Goal: Task Accomplishment & Management: Use online tool/utility

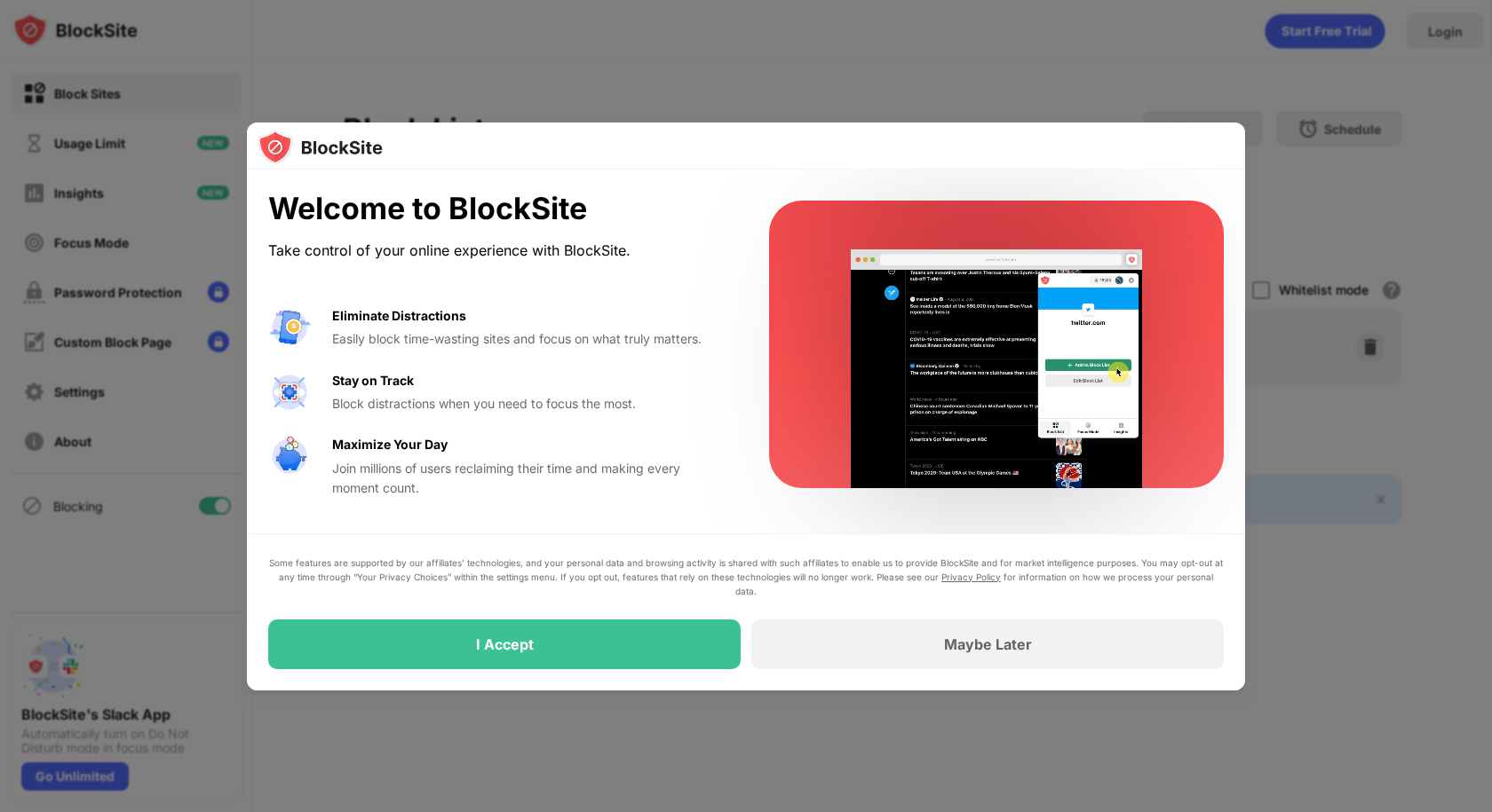
click at [699, 618] on div "Some features are supported by our affiliates’ technologies, and your personal …" at bounding box center [746, 613] width 956 height 114
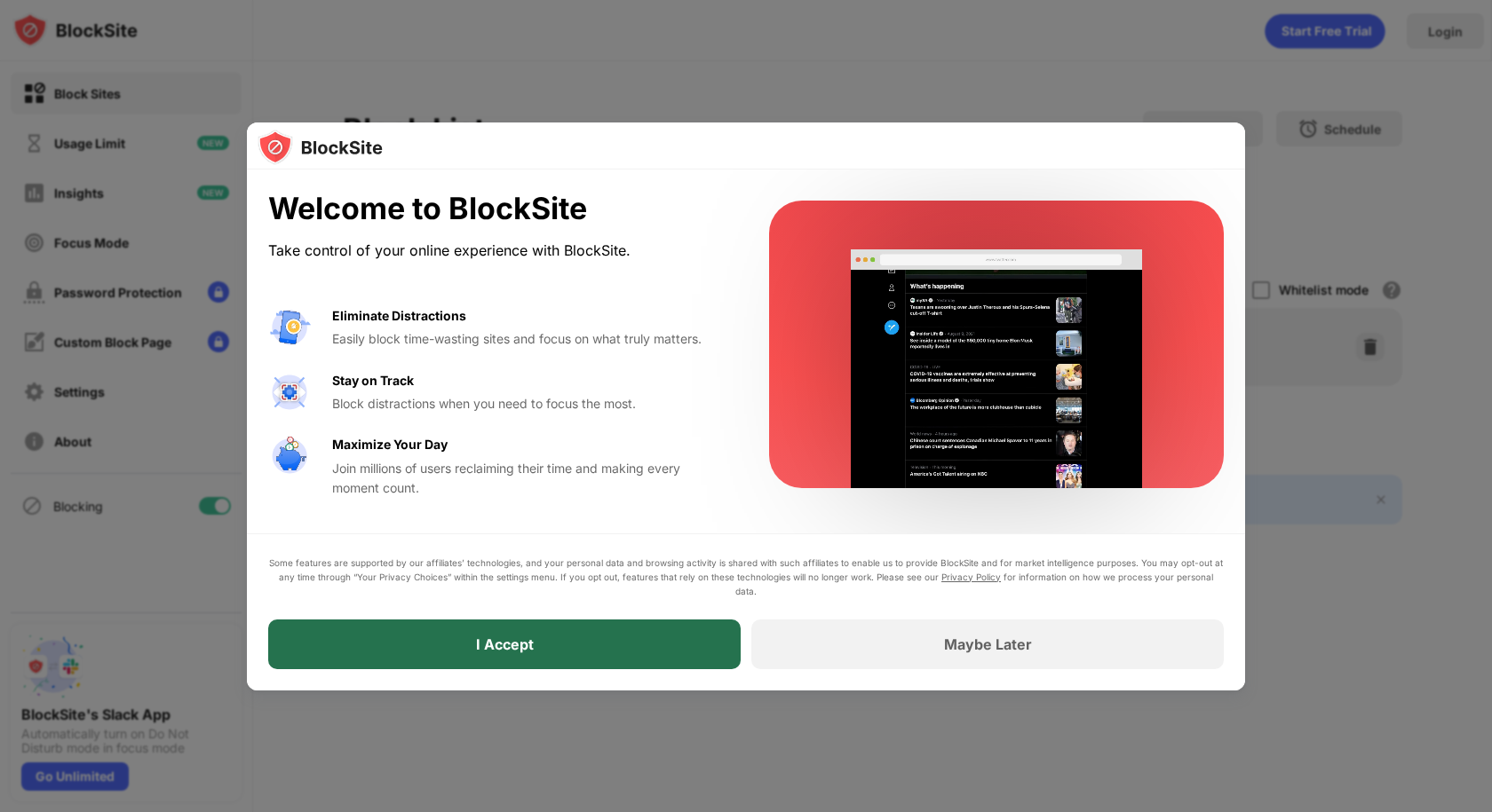
click at [693, 648] on div "I Accept" at bounding box center [505, 644] width 473 height 49
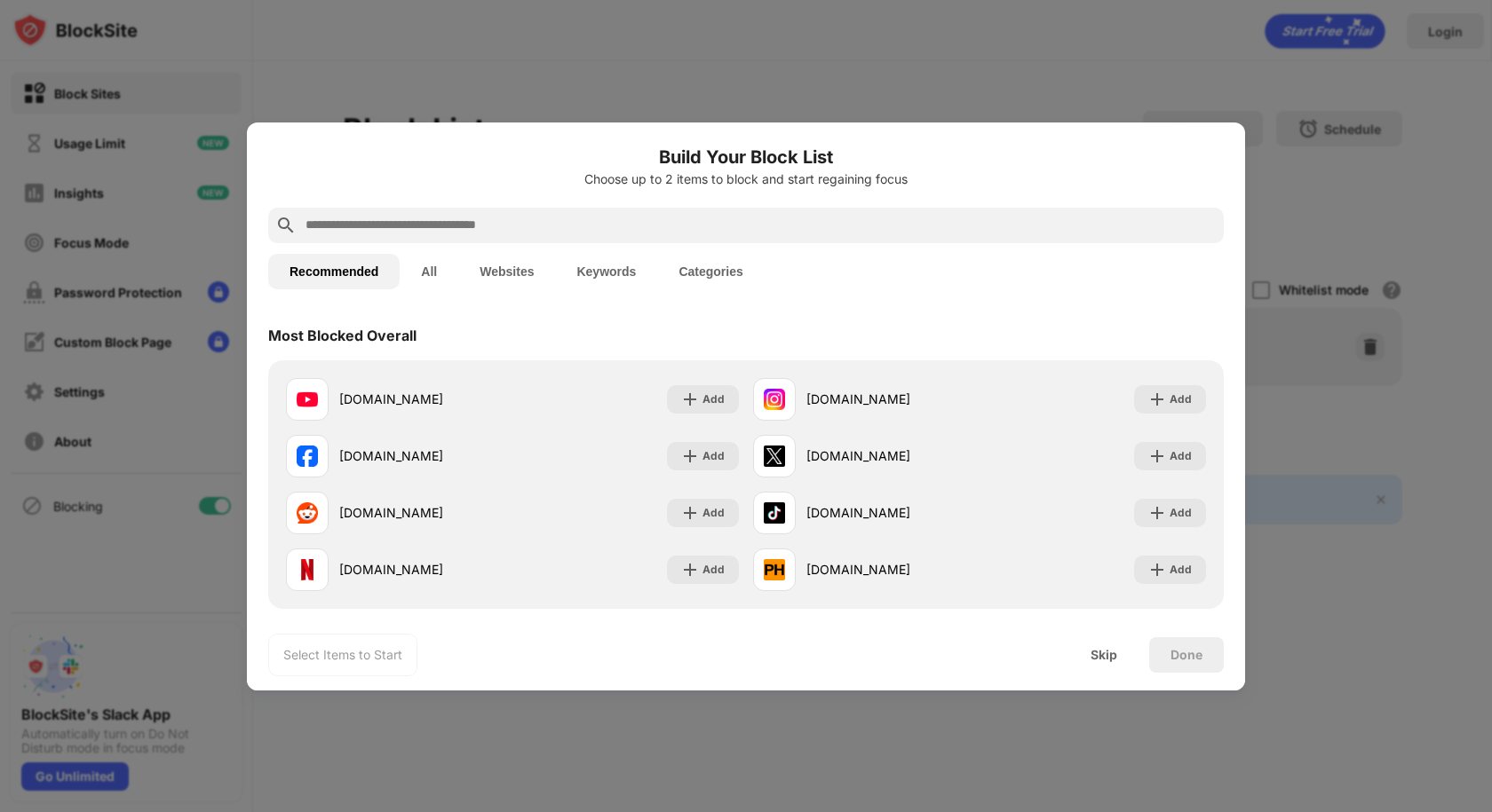
click at [547, 214] on input "text" at bounding box center [760, 225] width 913 height 21
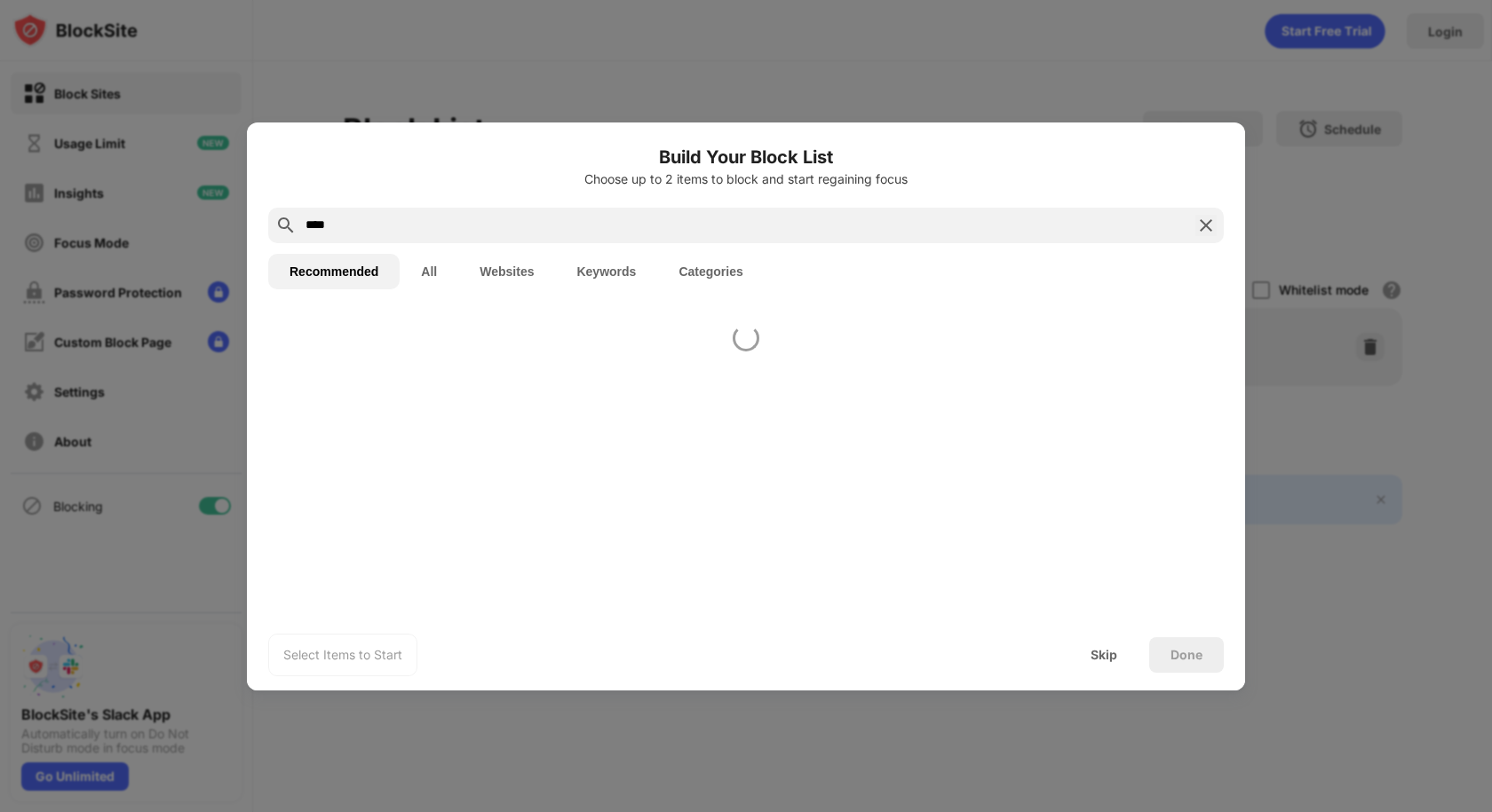
type input "****"
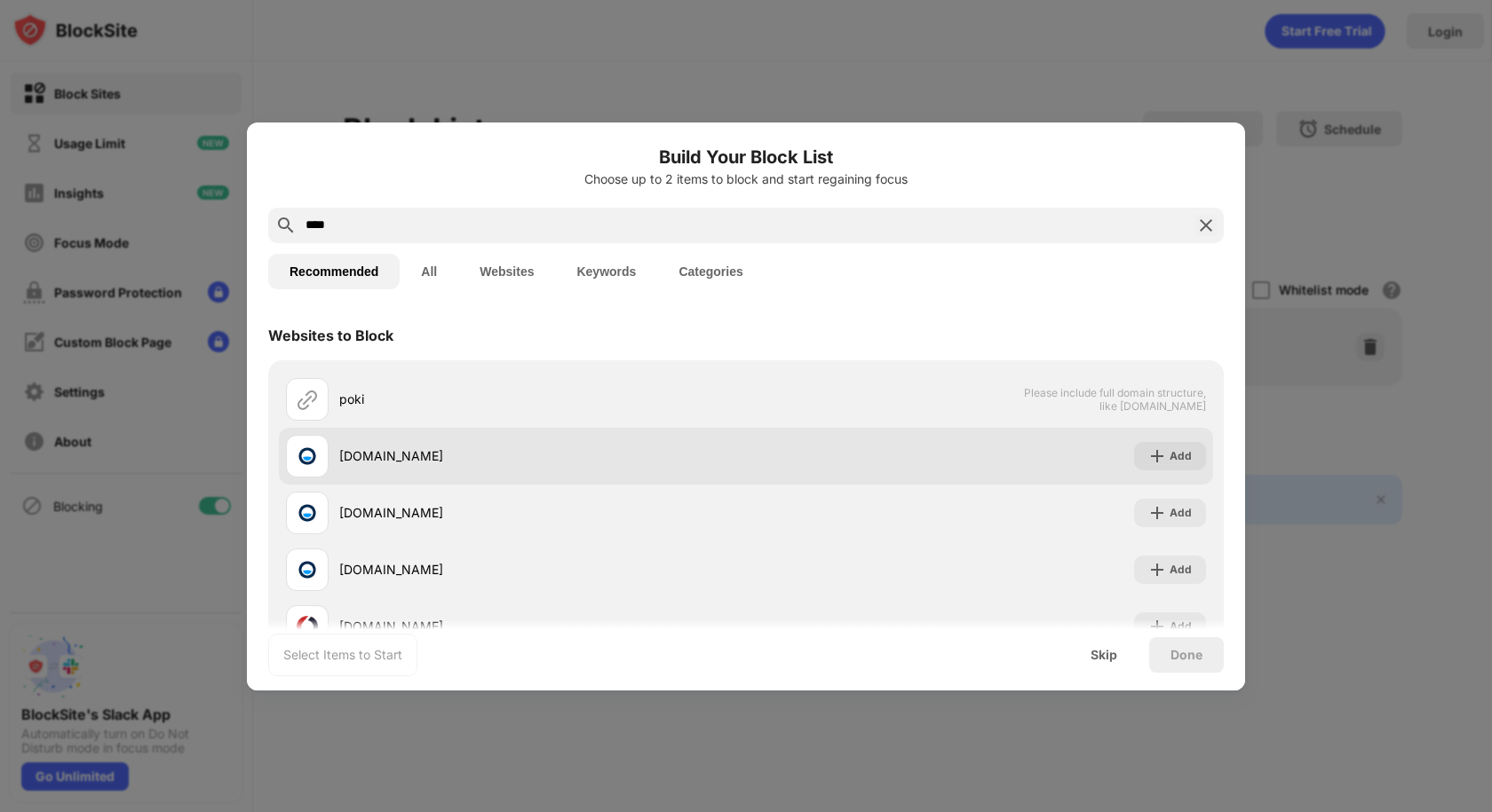
click at [536, 463] on div "poki.com" at bounding box center [542, 456] width 407 height 19
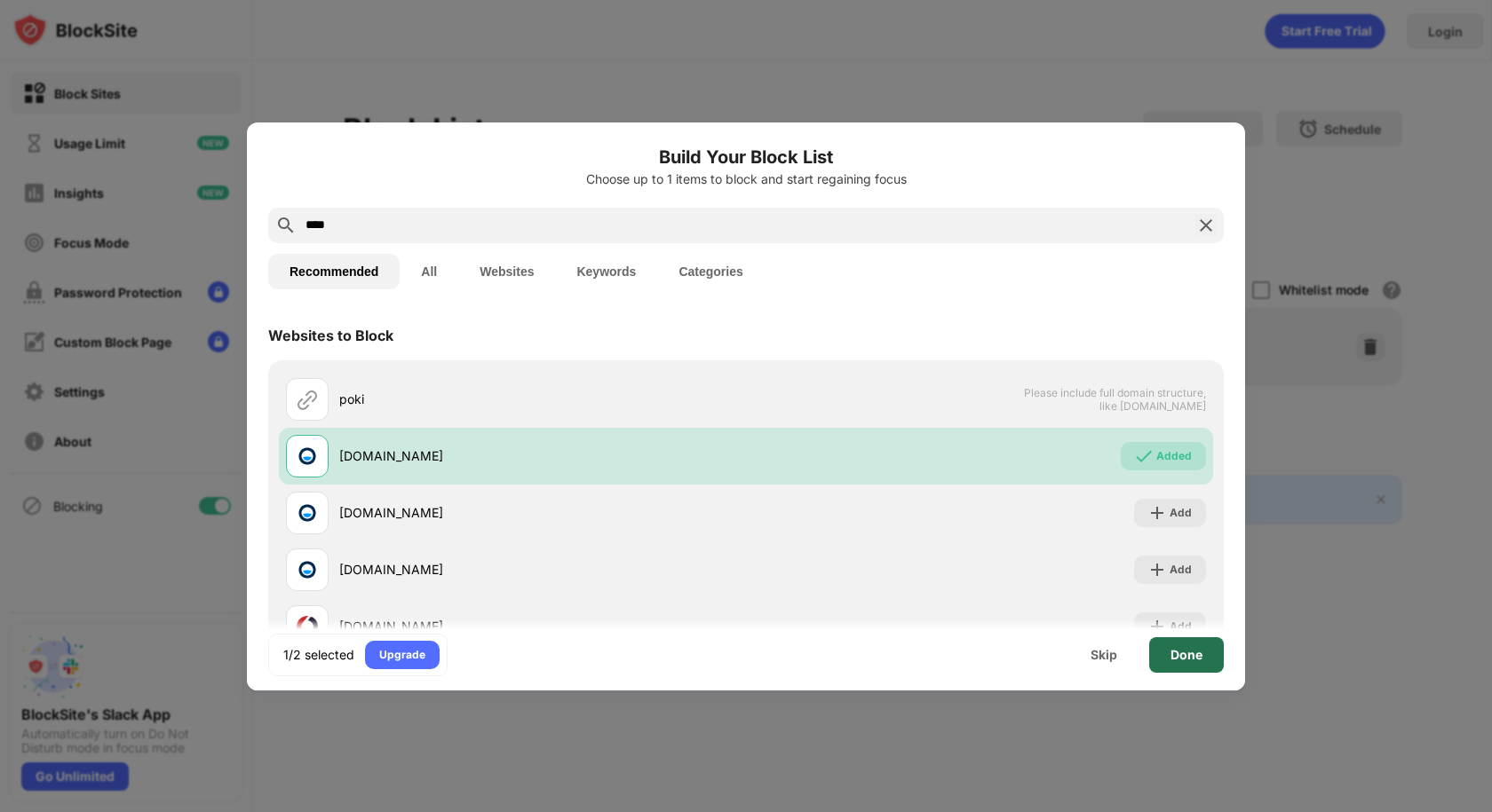
click at [1199, 664] on div "Done" at bounding box center [1186, 655] width 75 height 35
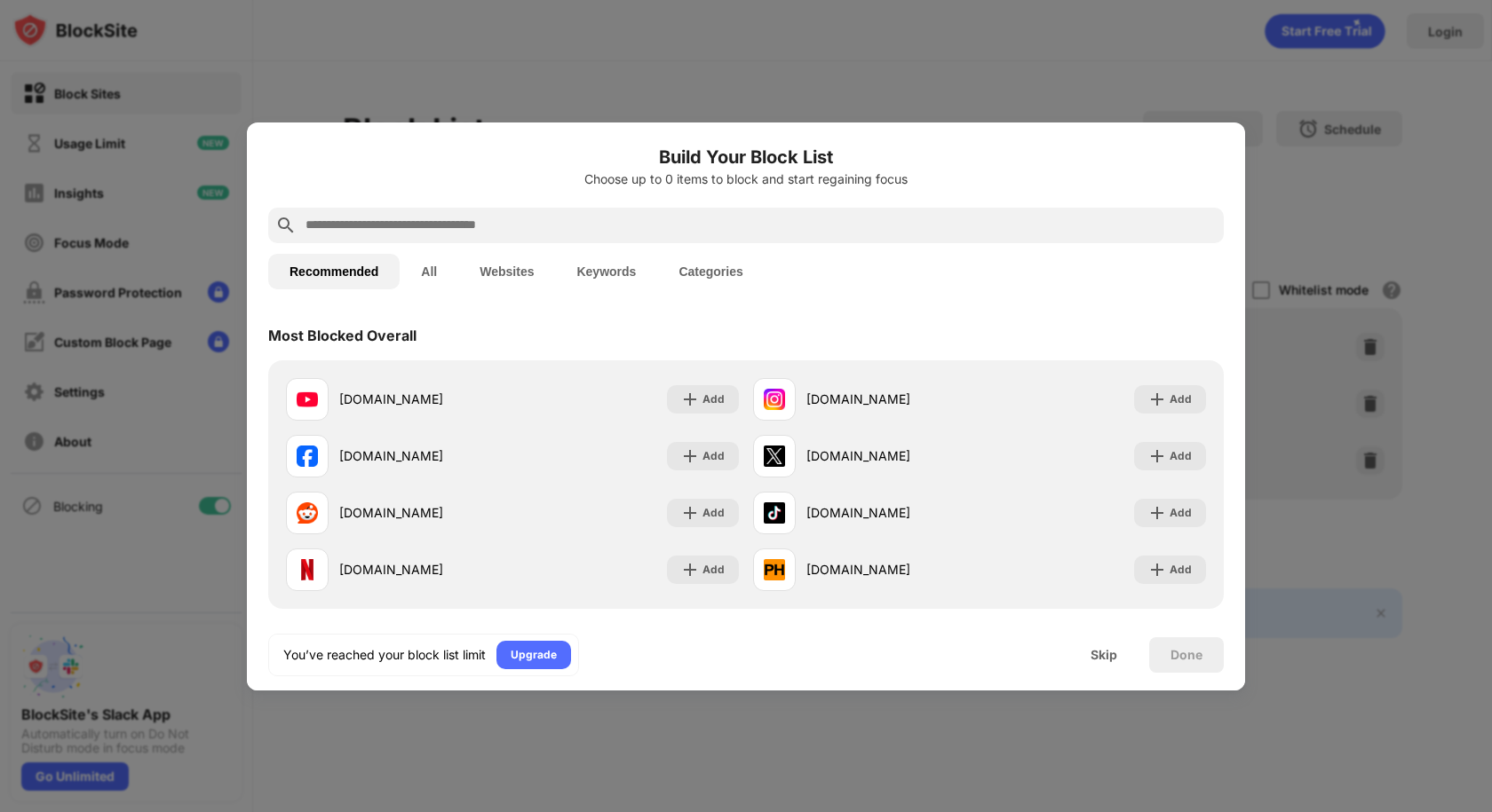
click at [397, 224] on input "text" at bounding box center [760, 225] width 913 height 21
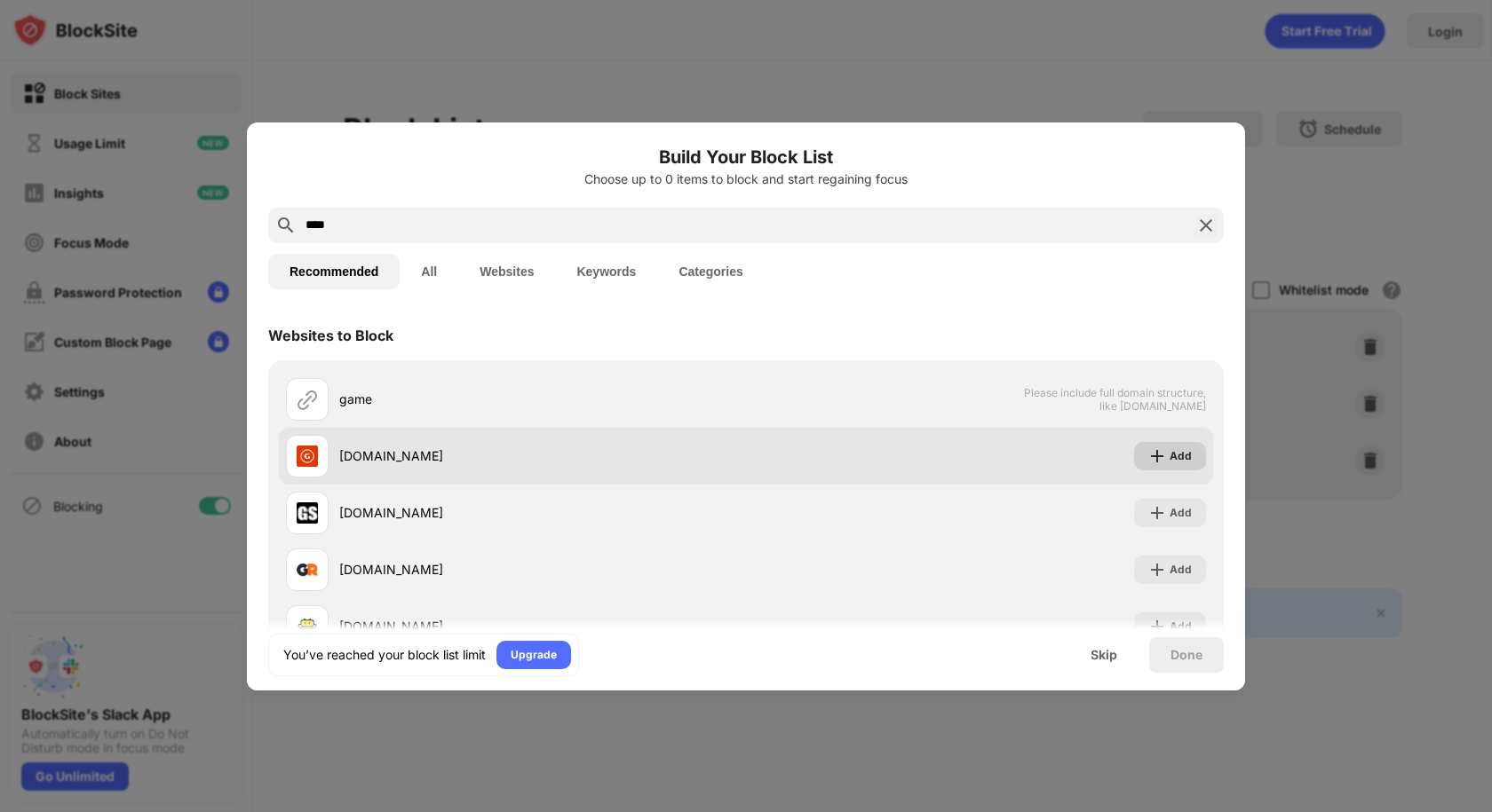
type input "****"
click at [1190, 463] on div "Add" at bounding box center [1170, 456] width 72 height 28
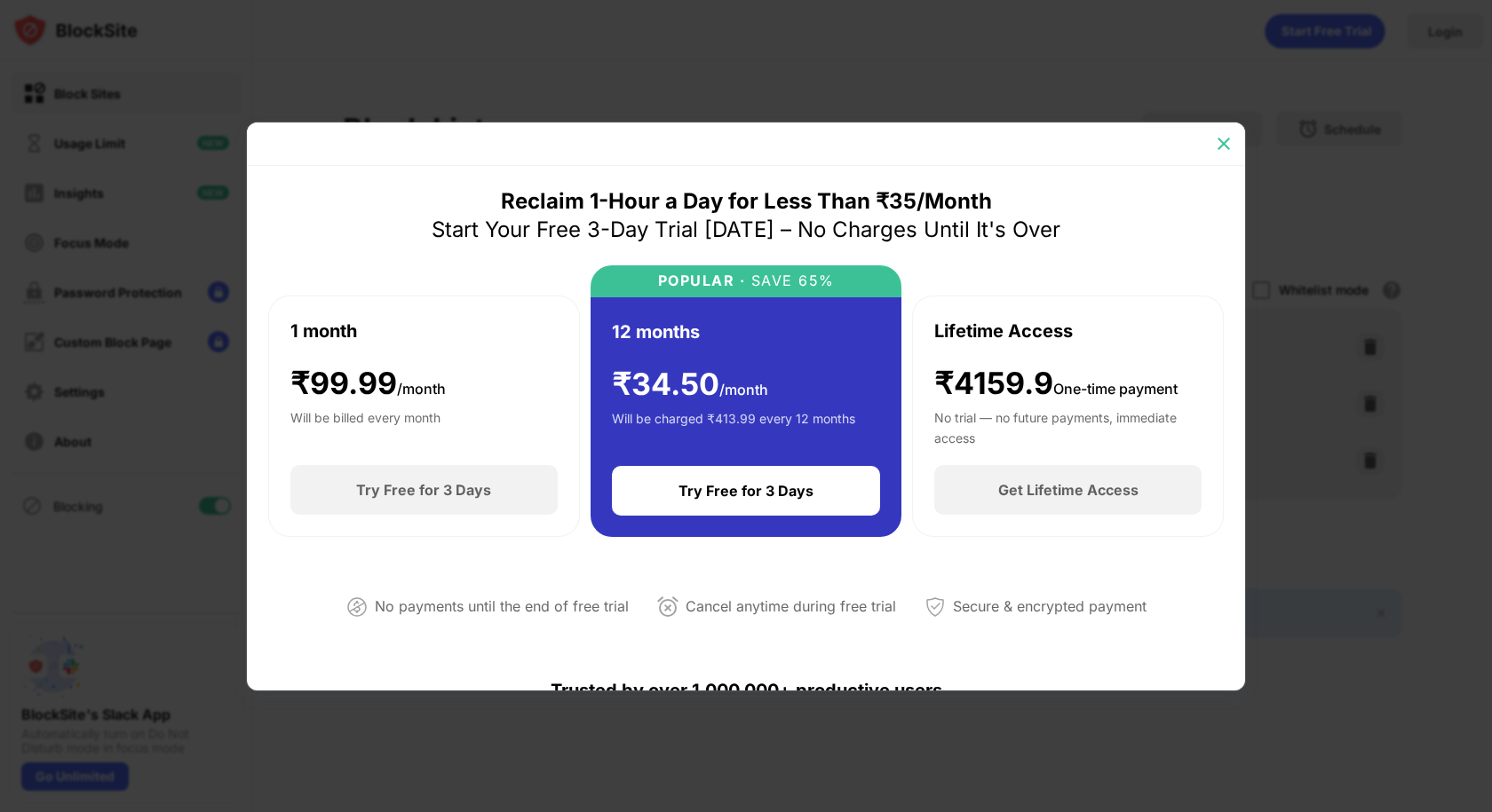
click at [1227, 148] on img at bounding box center [1223, 143] width 18 height 18
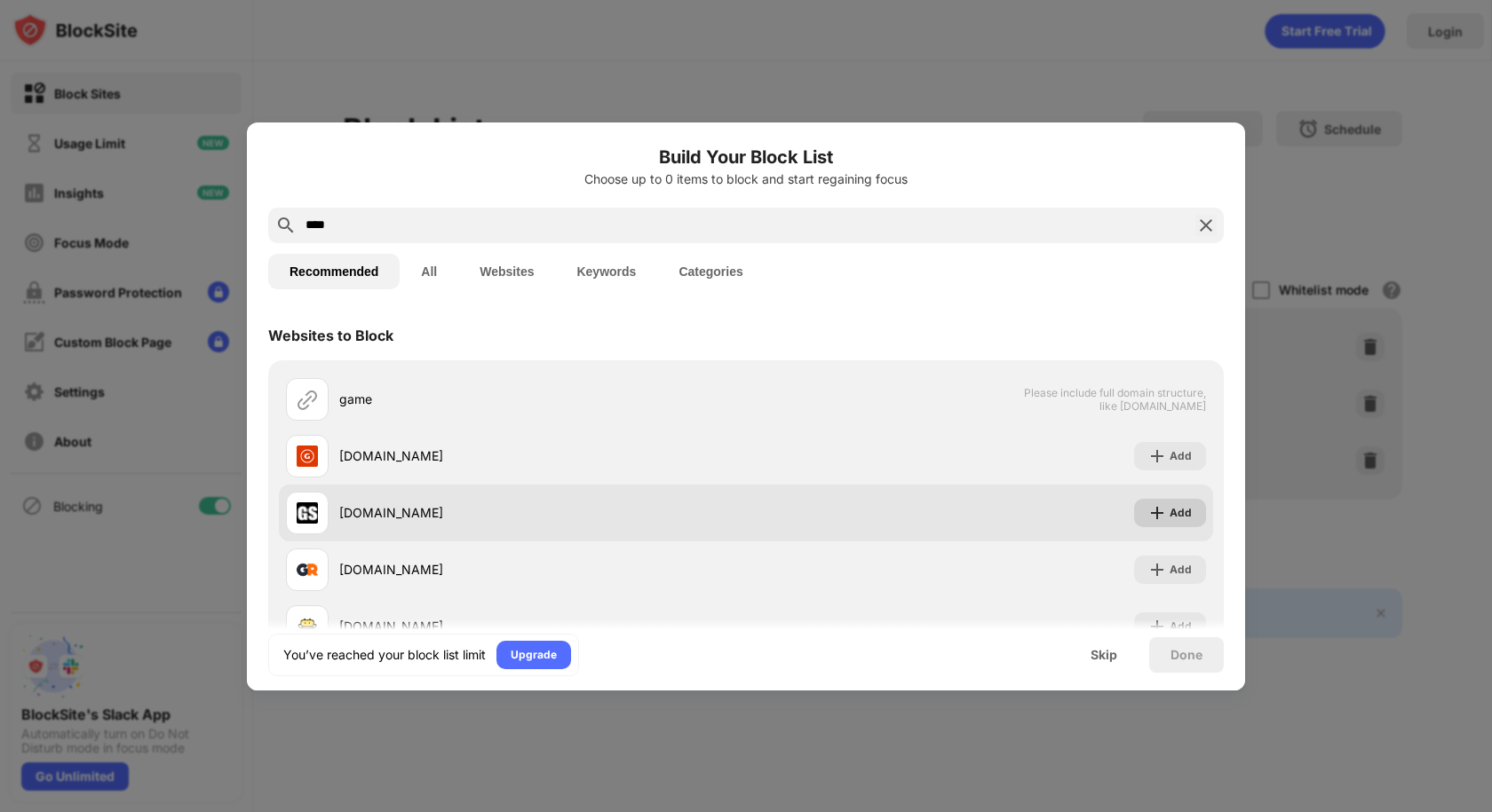
click at [1169, 515] on div "Add" at bounding box center [1180, 513] width 22 height 18
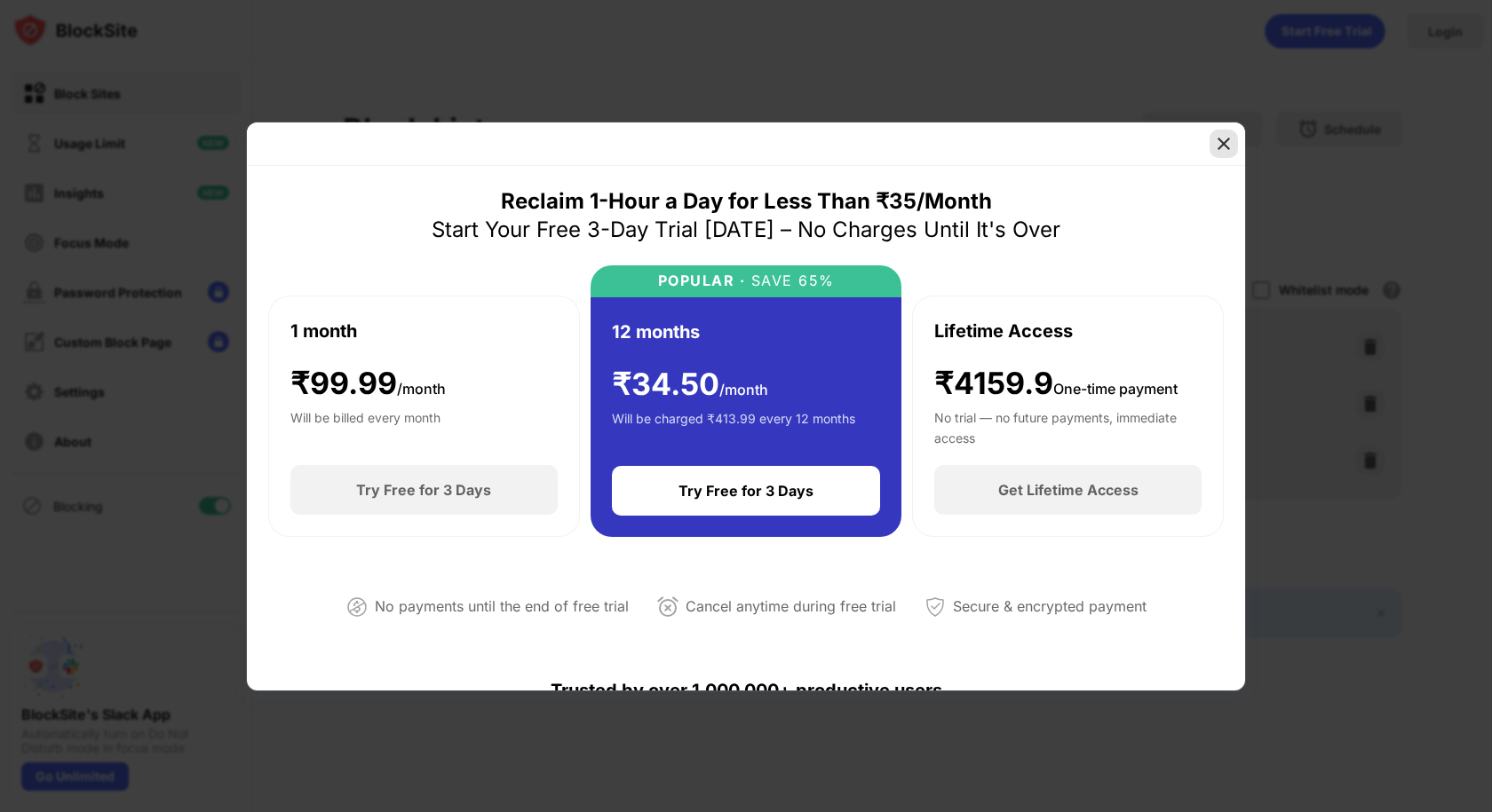
click at [1221, 147] on img at bounding box center [1223, 143] width 18 height 18
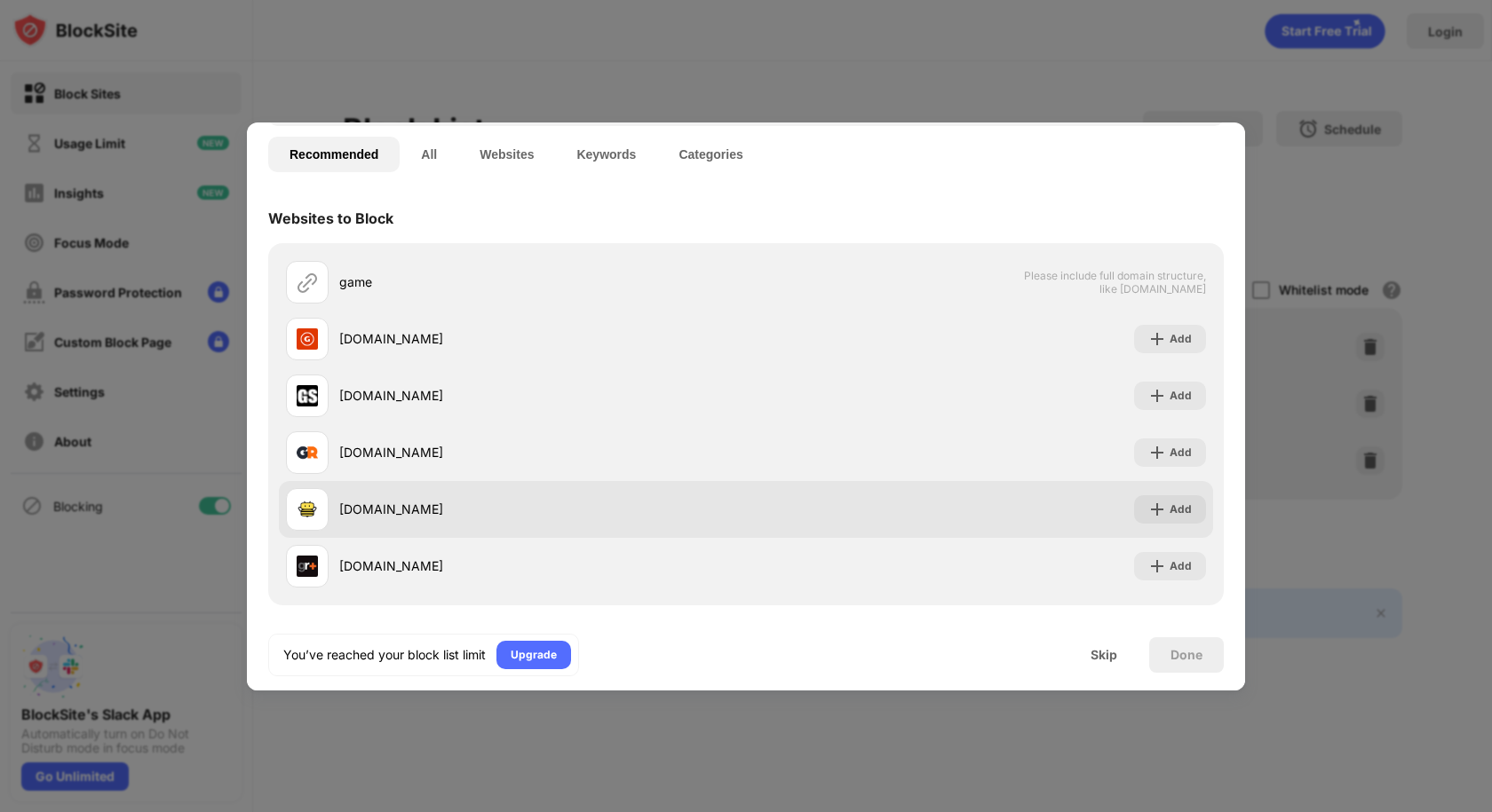
scroll to position [120, 0]
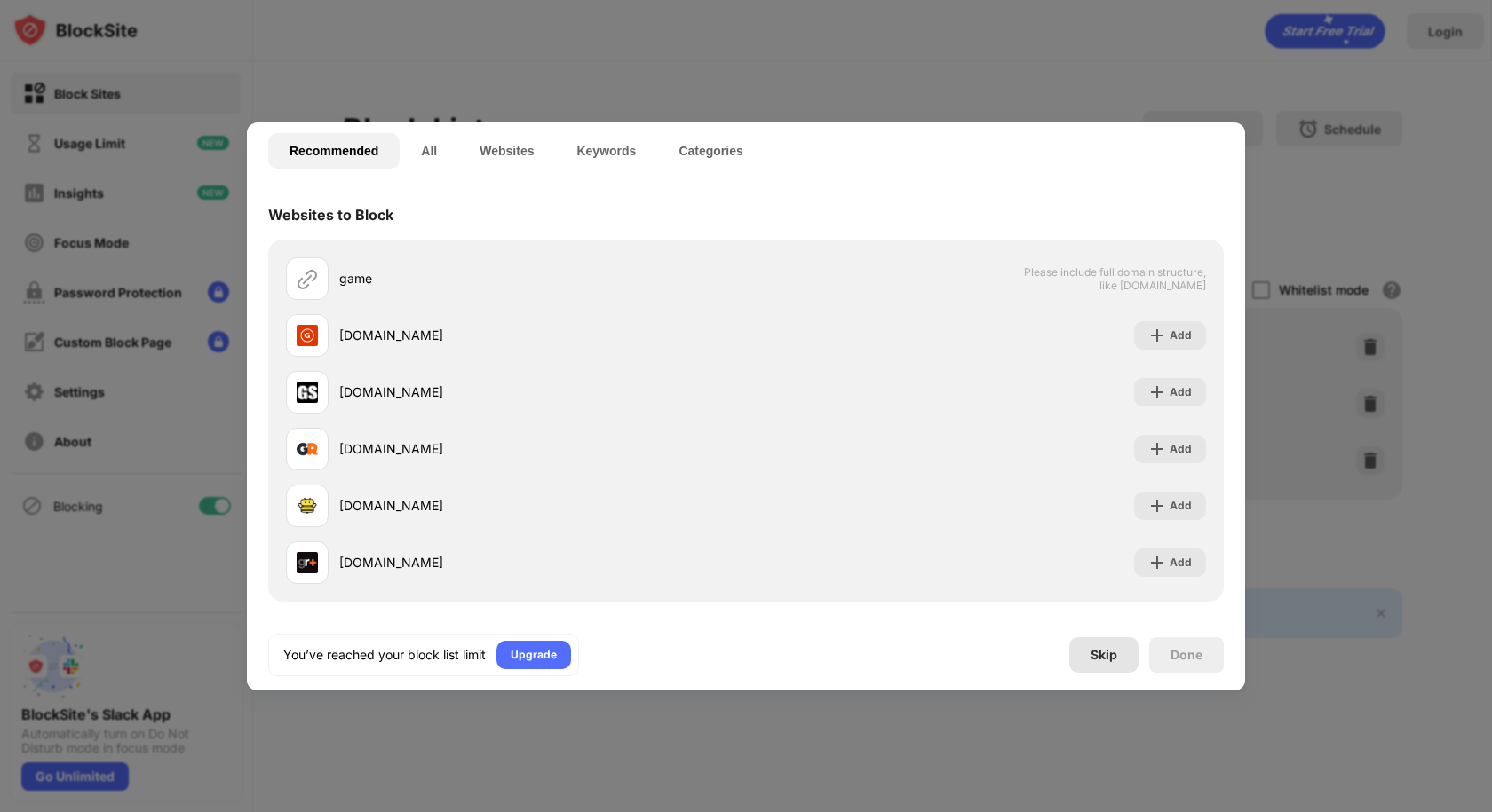
click at [1102, 671] on div "Skip" at bounding box center [1104, 655] width 69 height 35
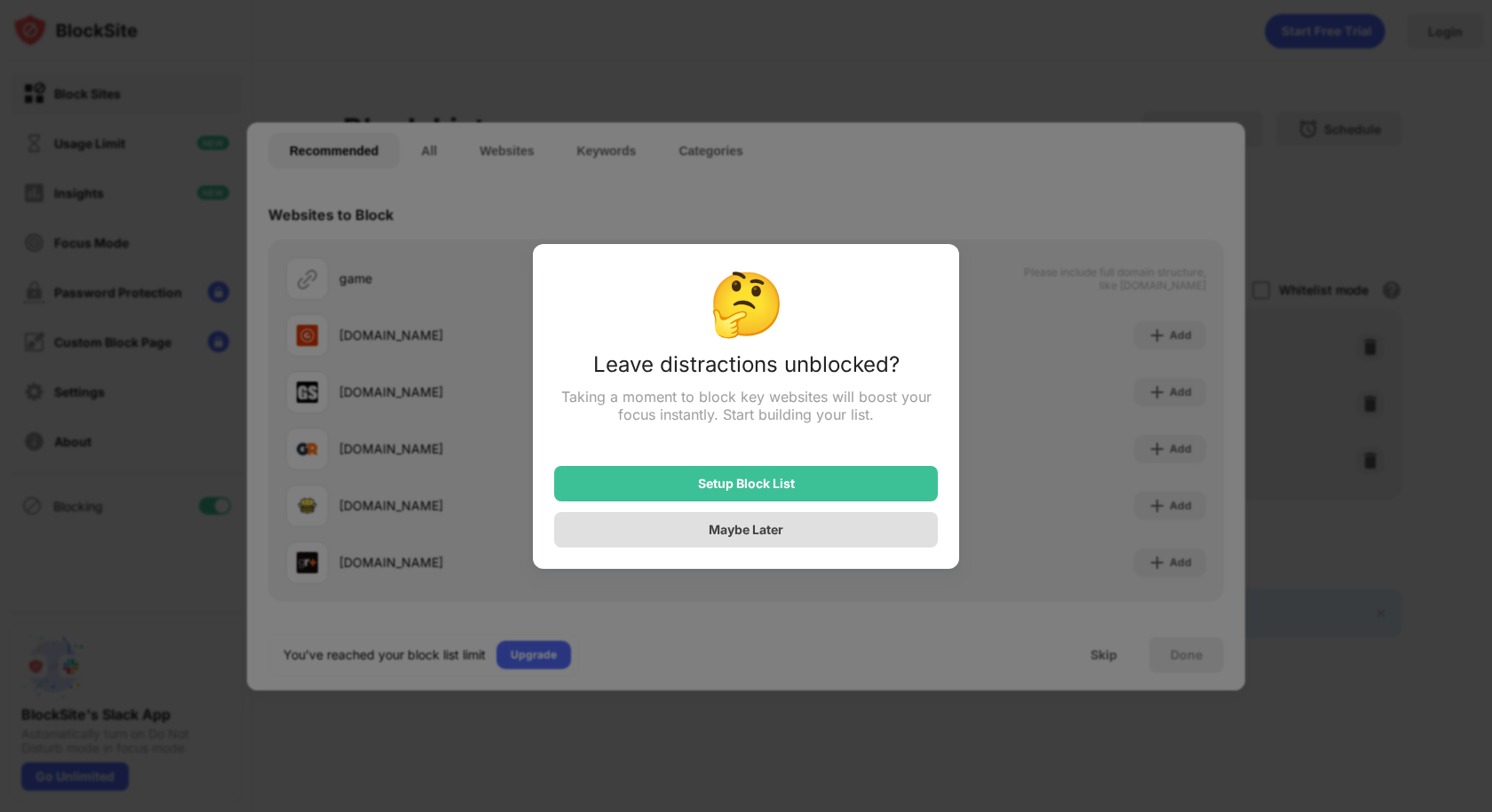
click at [761, 544] on div "Maybe Later" at bounding box center [746, 529] width 383 height 35
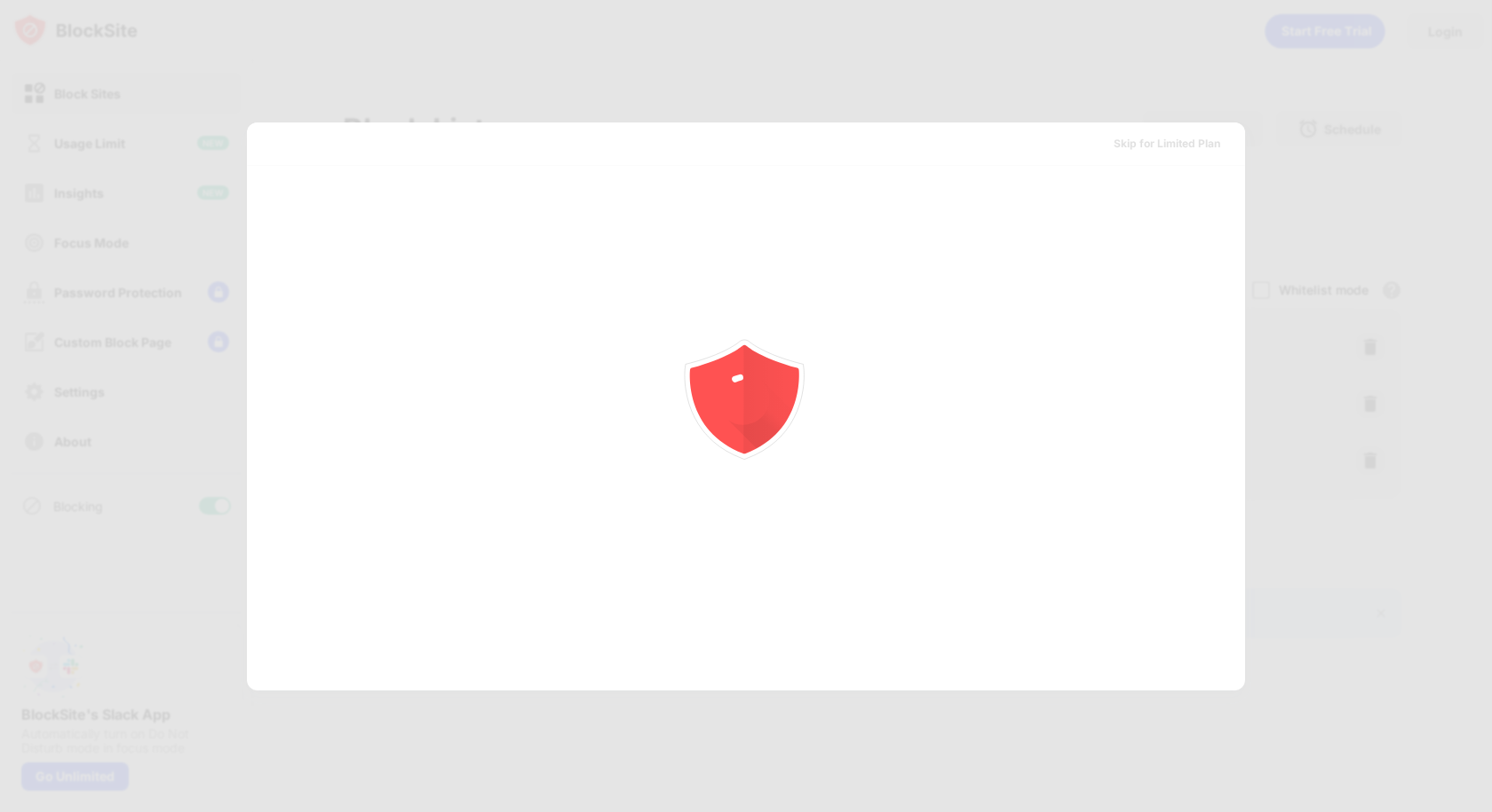
scroll to position [0, 0]
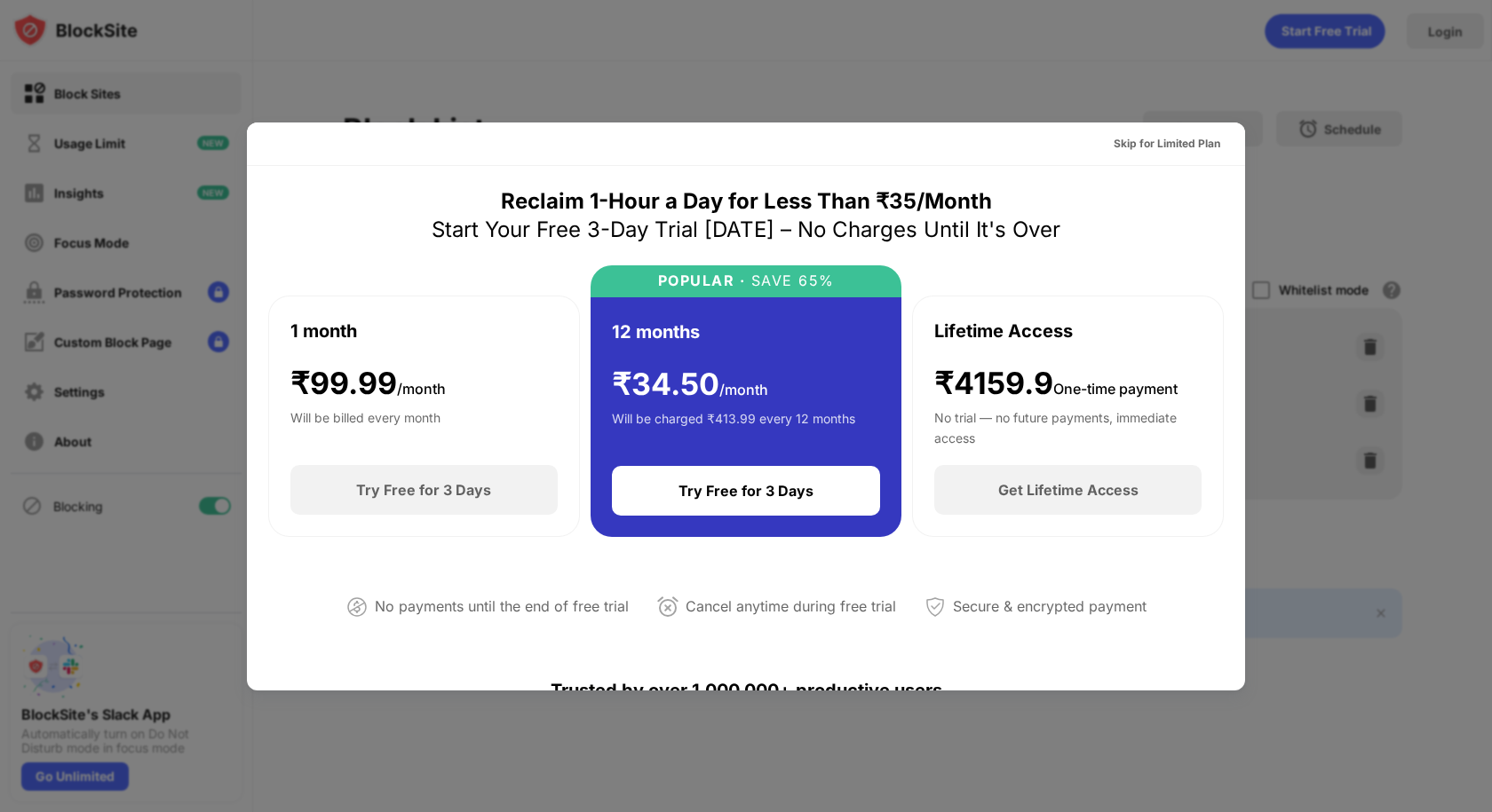
click at [1187, 61] on div at bounding box center [746, 406] width 1492 height 812
